Goal: Book appointment/travel/reservation

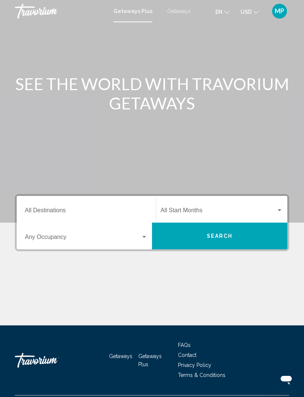
click at [145, 239] on div "Search widget" at bounding box center [144, 237] width 7 height 6
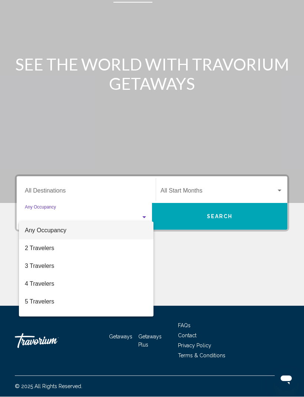
scroll to position [24, 0]
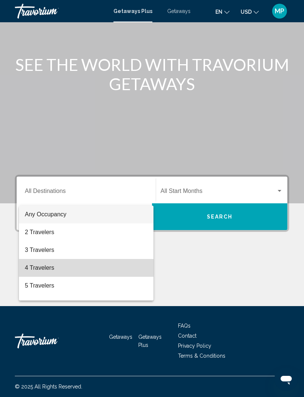
click at [43, 268] on span "4 Travelers" at bounding box center [86, 268] width 123 height 18
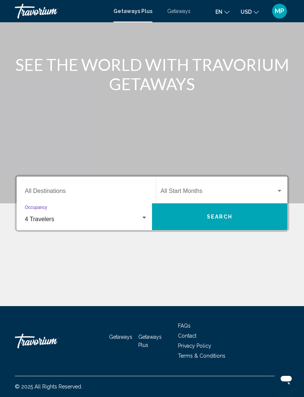
click at [82, 189] on input "Destination All Destinations" at bounding box center [86, 192] width 123 height 7
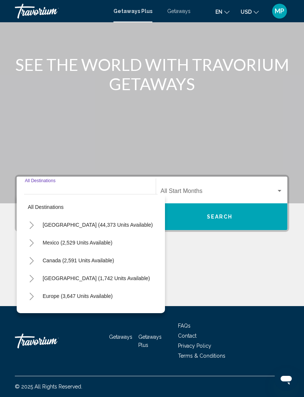
scroll to position [1, 1]
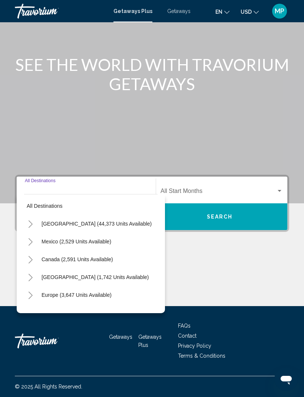
click at [245, 214] on button "Search" at bounding box center [219, 216] width 135 height 27
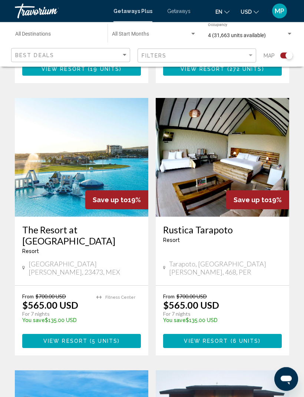
scroll to position [1229, 0]
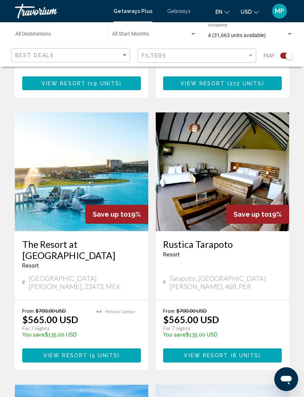
click at [57, 149] on img "Main content" at bounding box center [82, 171] width 134 height 119
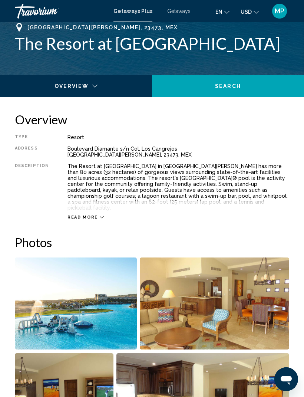
scroll to position [296, 0]
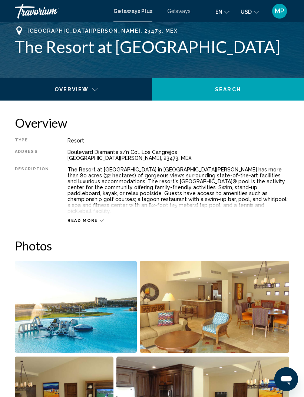
click at [100, 218] on icon "Main content" at bounding box center [102, 220] width 4 height 4
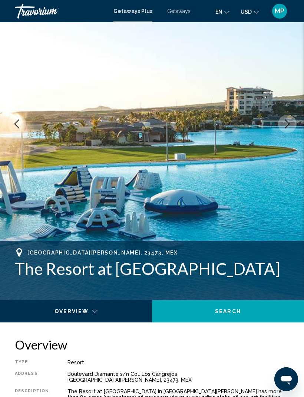
scroll to position [0, 0]
